Goal: Task Accomplishment & Management: Manage account settings

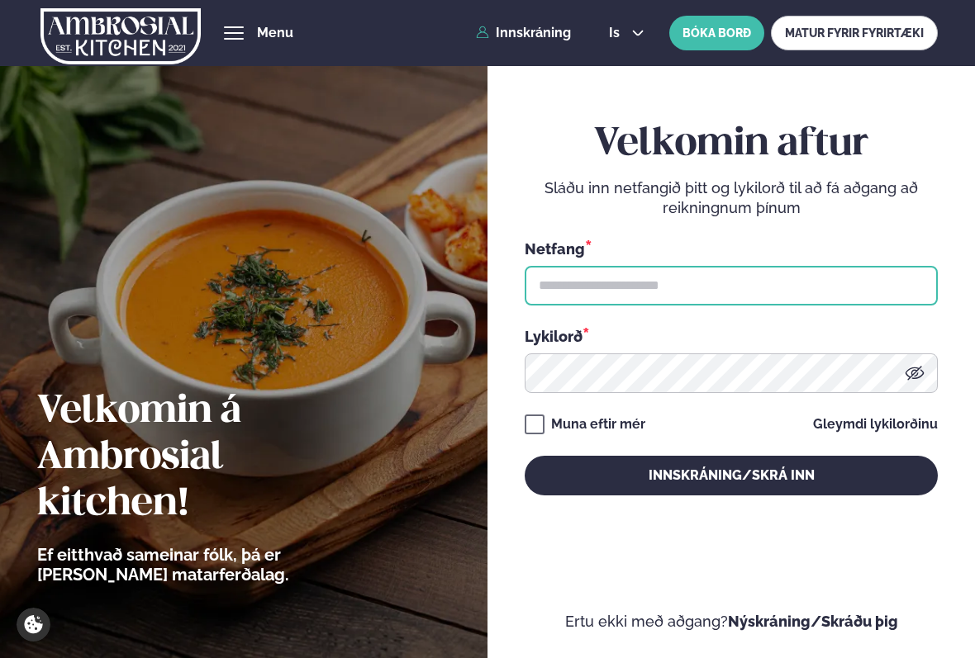
click at [572, 284] on input "text" at bounding box center [731, 286] width 414 height 40
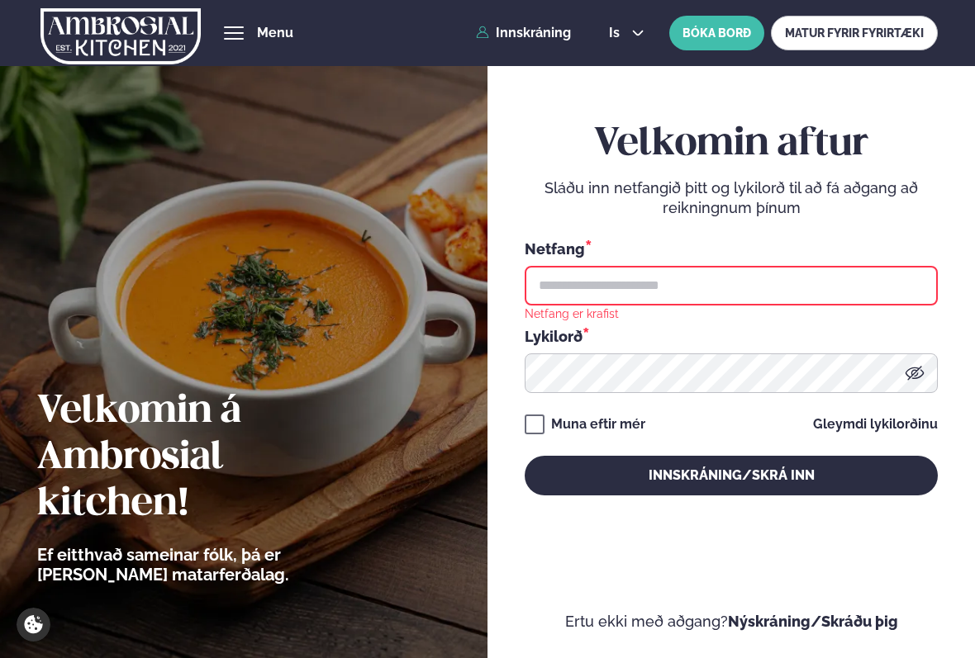
click at [609, 292] on input "text" at bounding box center [731, 286] width 414 height 40
type input "**********"
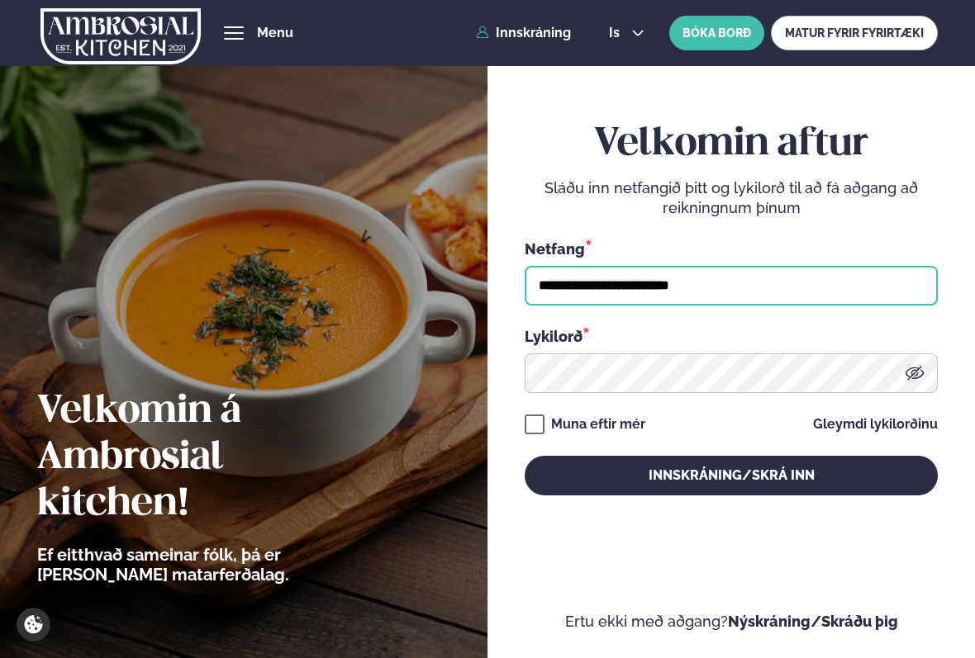
click at [524, 456] on button "Innskráning/Skrá inn" at bounding box center [731, 476] width 414 height 40
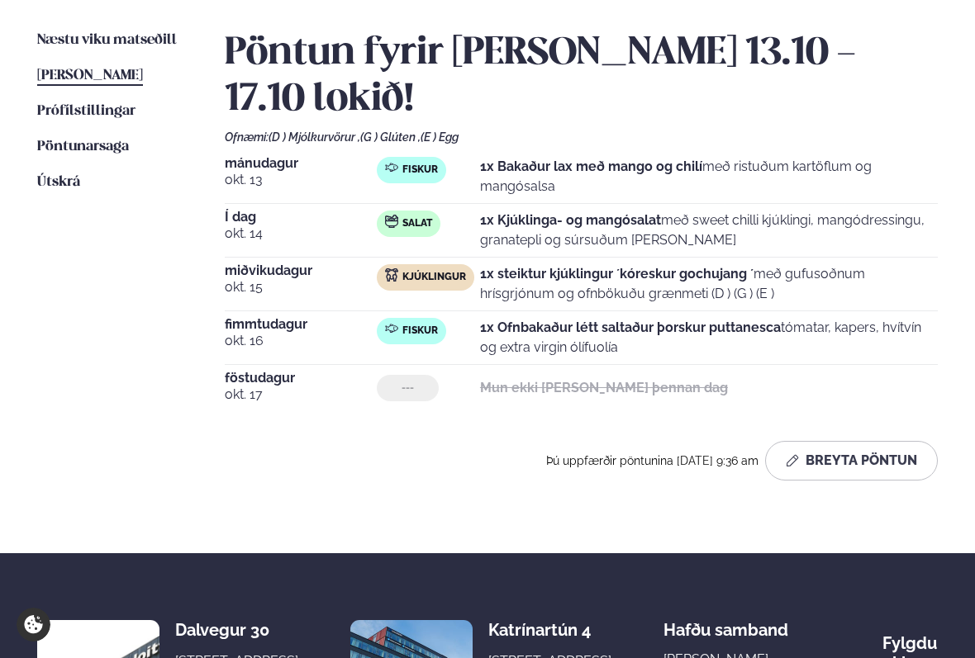
scroll to position [331, 0]
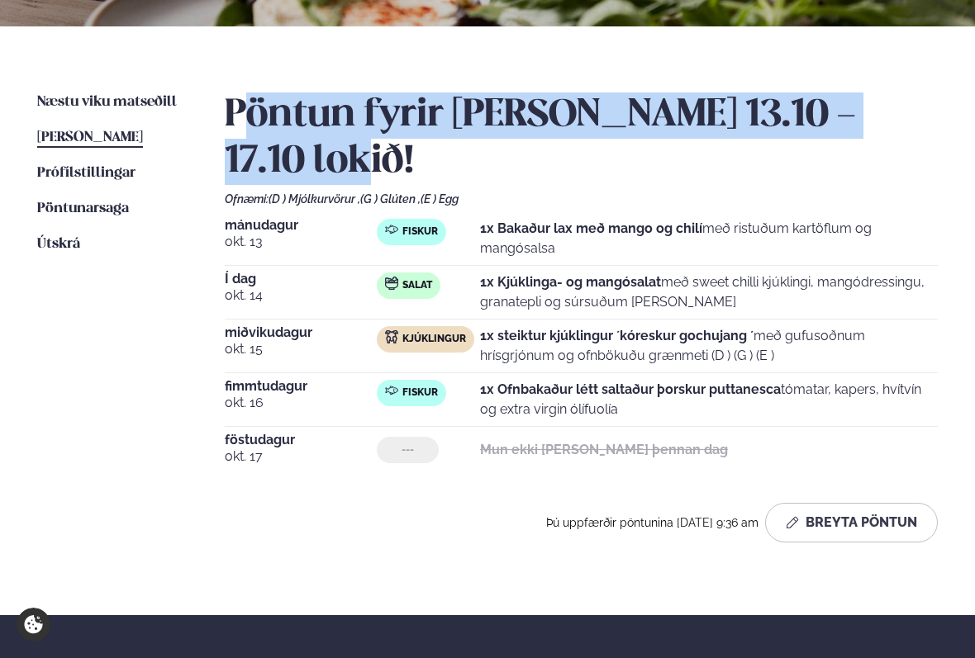
drag, startPoint x: 239, startPoint y: 110, endPoint x: 406, endPoint y: 173, distance: 178.5
click at [406, 173] on h2 "Pöntun fyrir [PERSON_NAME] 13.10 - 17.10 lokið!" at bounding box center [582, 138] width 714 height 92
drag, startPoint x: 223, startPoint y: 99, endPoint x: 406, endPoint y: 168, distance: 195.0
click at [406, 168] on div "Næstu [PERSON_NAME] matseðill Næsta vika [PERSON_NAME] matseðill [PERSON_NAME] …" at bounding box center [487, 320] width 975 height 588
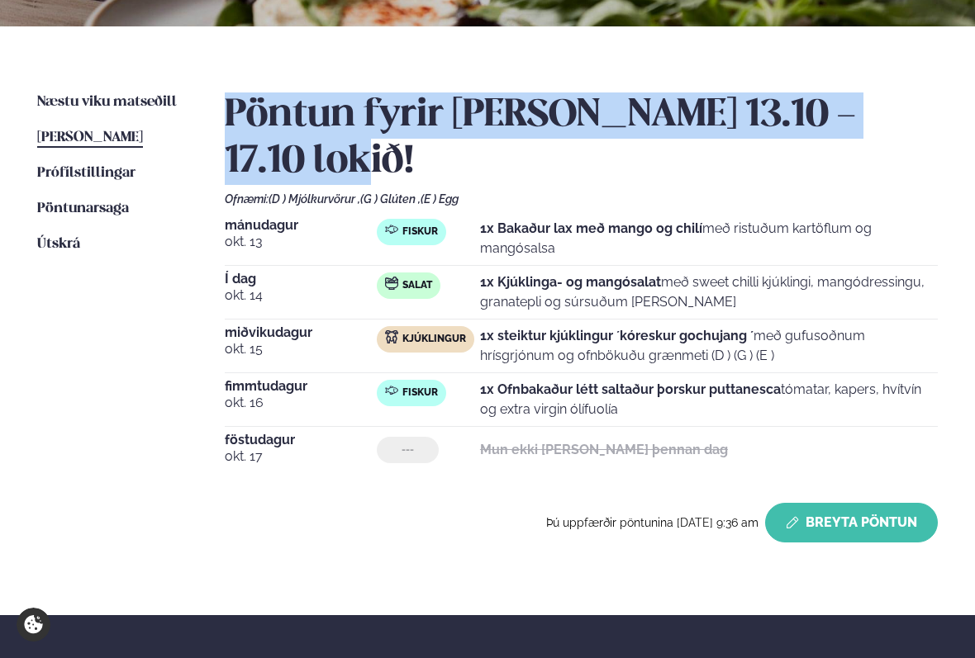
click at [823, 531] on button "Breyta Pöntun" at bounding box center [851, 523] width 173 height 40
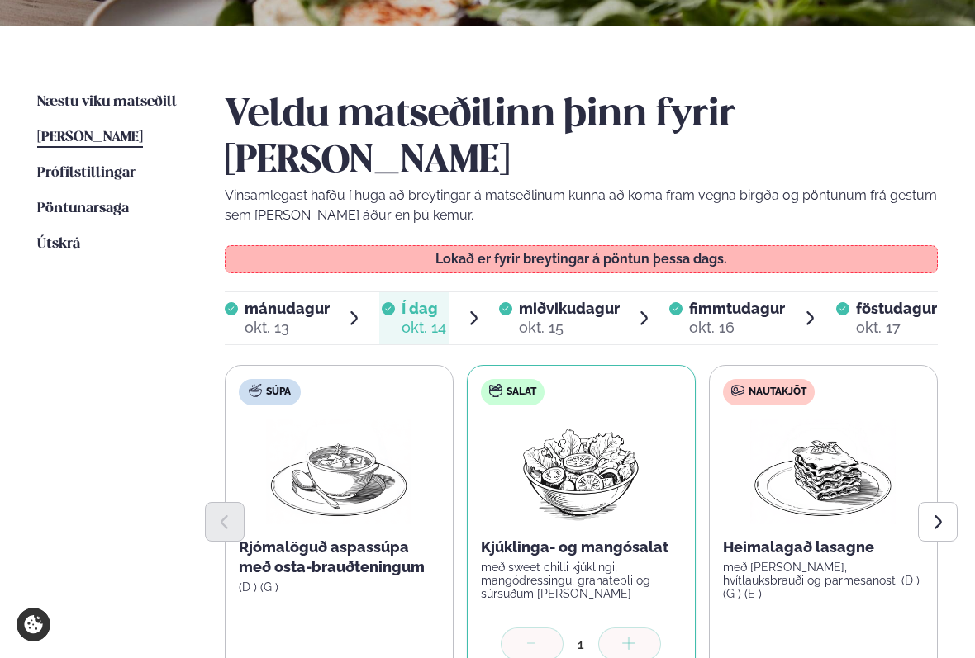
click at [572, 300] on span "miðvikudagur" at bounding box center [569, 308] width 101 height 17
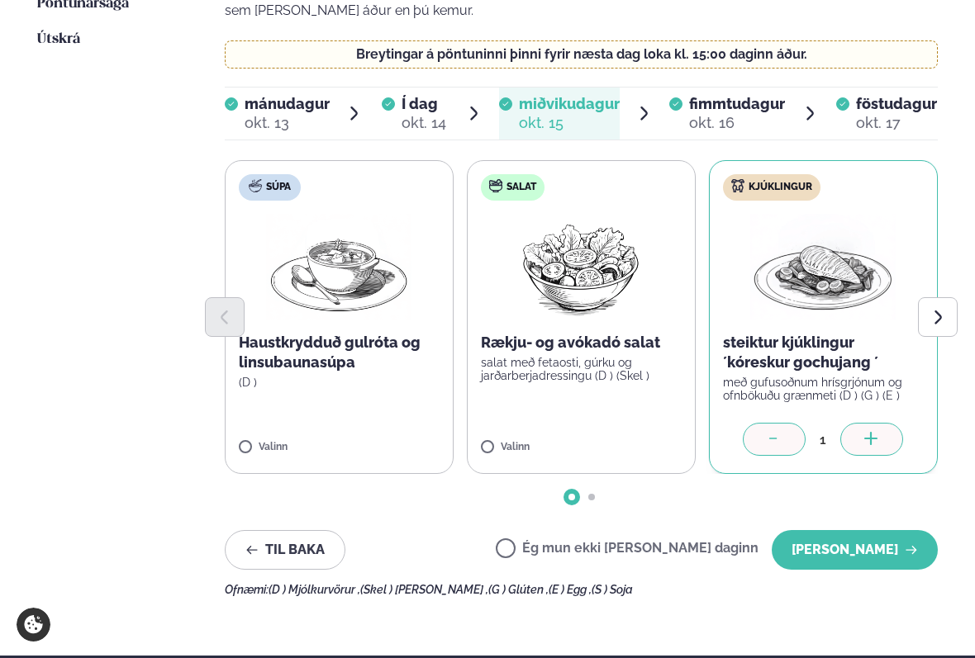
scroll to position [558, 0]
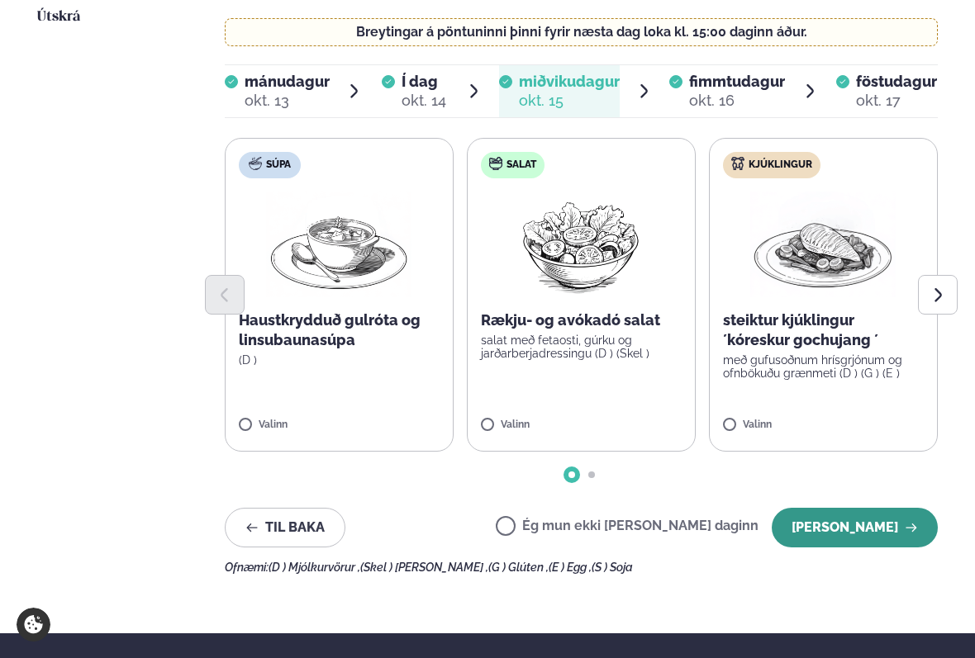
click at [827, 508] on button "[PERSON_NAME]" at bounding box center [854, 528] width 166 height 40
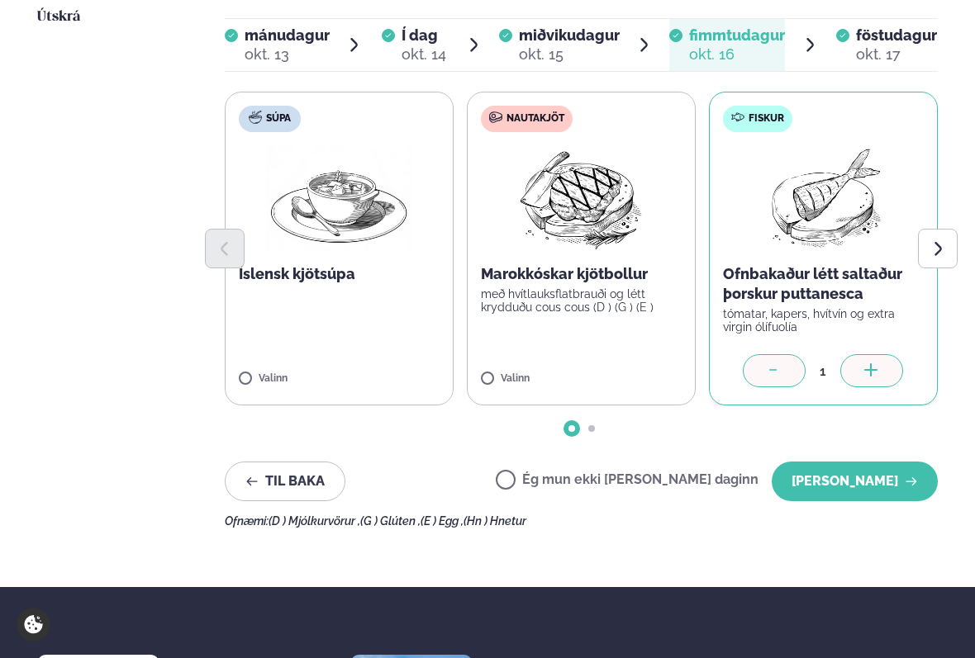
click at [827, 491] on div "Næstu [PERSON_NAME] matseðill Næsta vika [PERSON_NAME] matseðill [PERSON_NAME] …" at bounding box center [487, 193] width 975 height 788
click at [821, 462] on button "[PERSON_NAME]" at bounding box center [854, 482] width 166 height 40
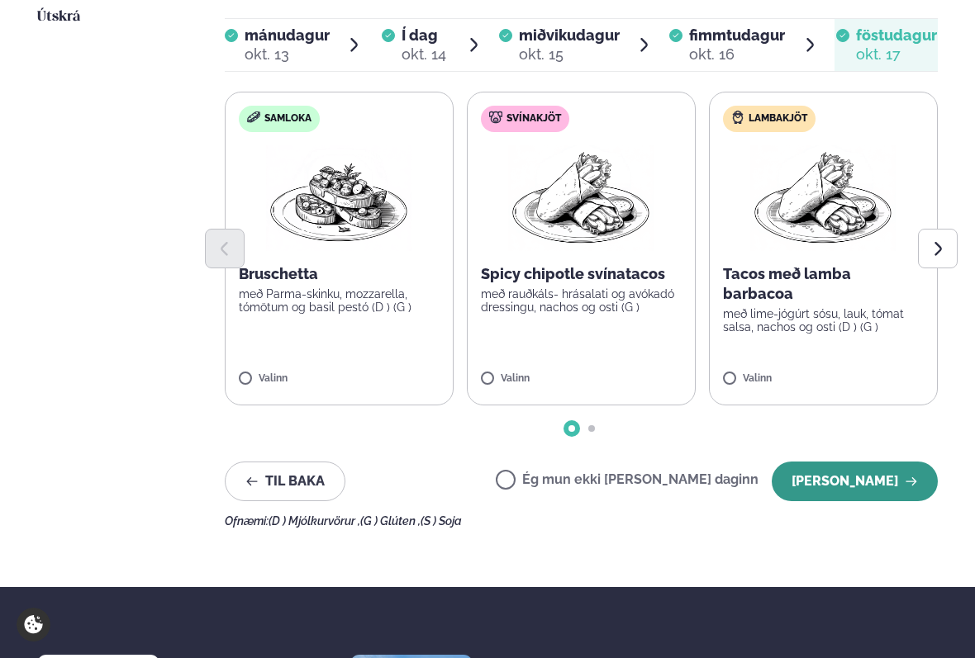
click at [818, 462] on button "[PERSON_NAME]" at bounding box center [854, 482] width 166 height 40
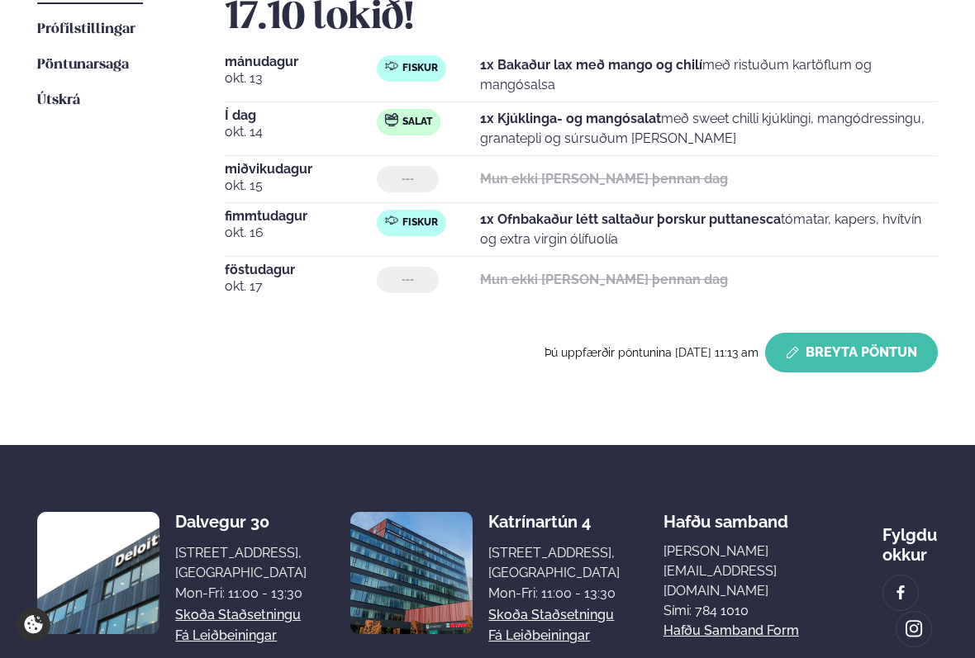
scroll to position [397, 0]
